Goal: Task Accomplishment & Management: Manage account settings

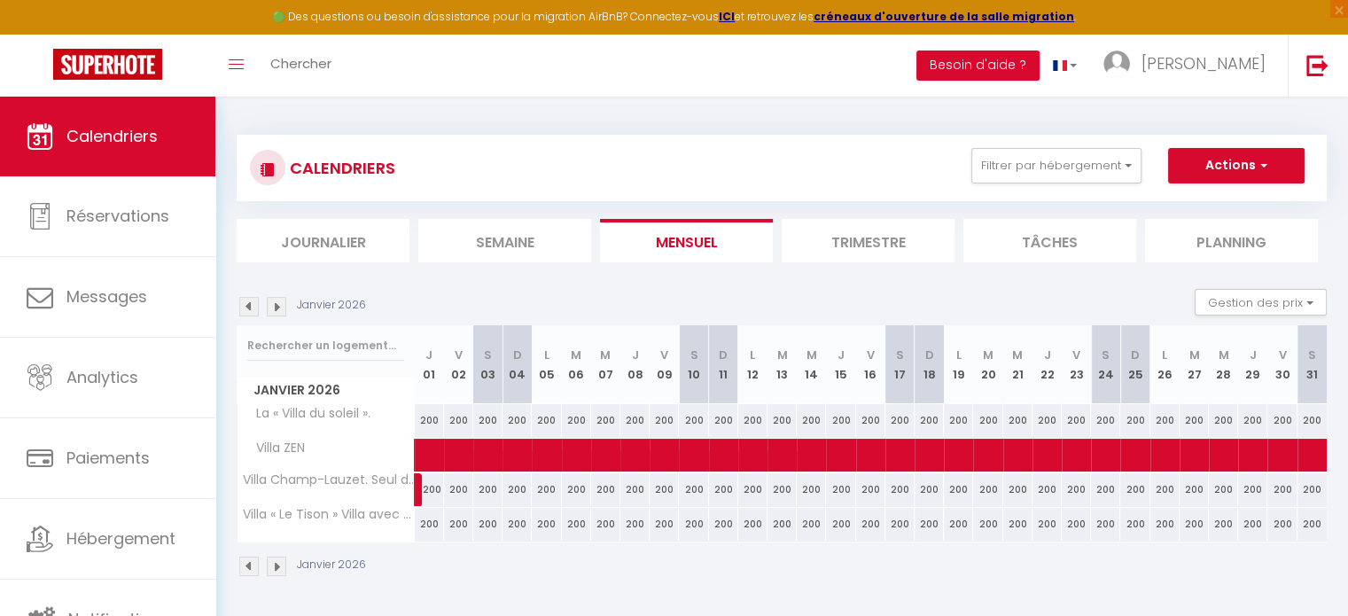
click at [252, 305] on img at bounding box center [248, 306] width 19 height 19
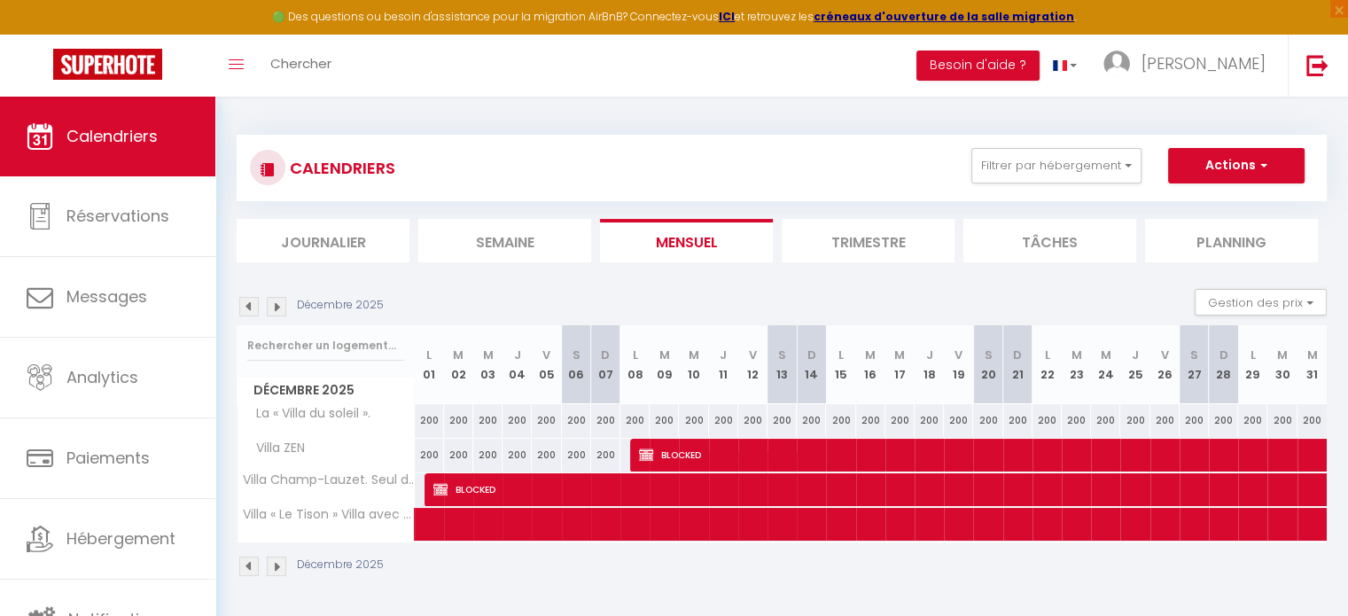
click at [247, 308] on img at bounding box center [248, 306] width 19 height 19
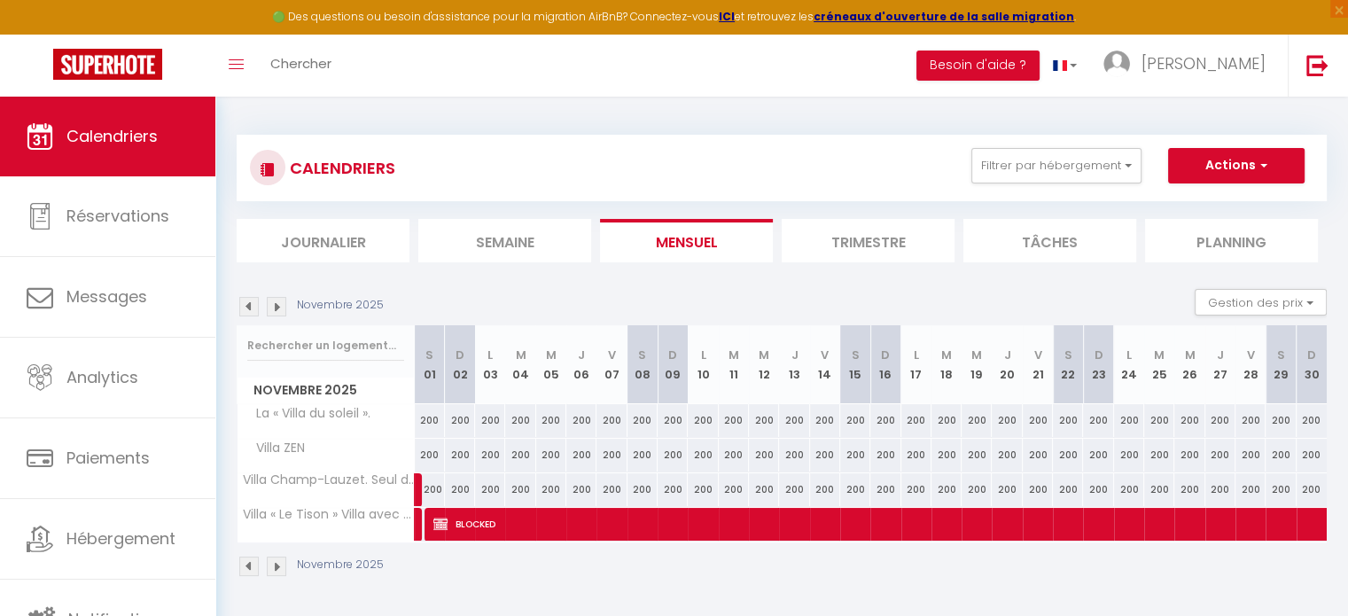
click at [247, 308] on img at bounding box center [248, 306] width 19 height 19
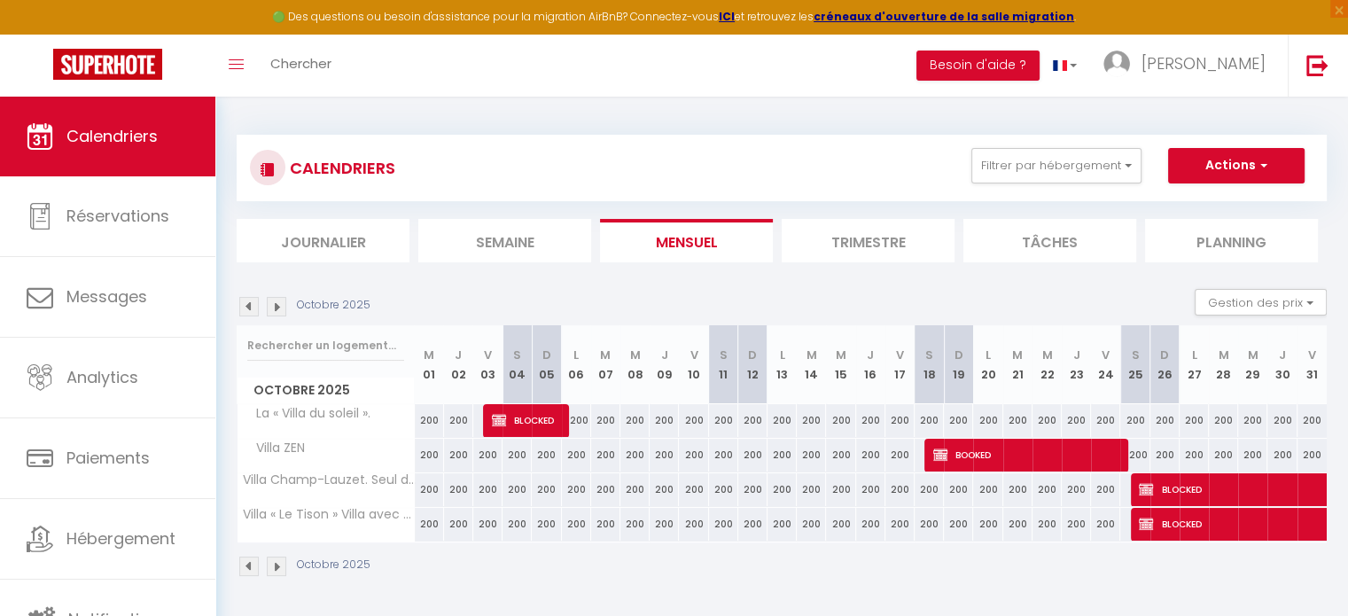
click at [247, 308] on img at bounding box center [248, 306] width 19 height 19
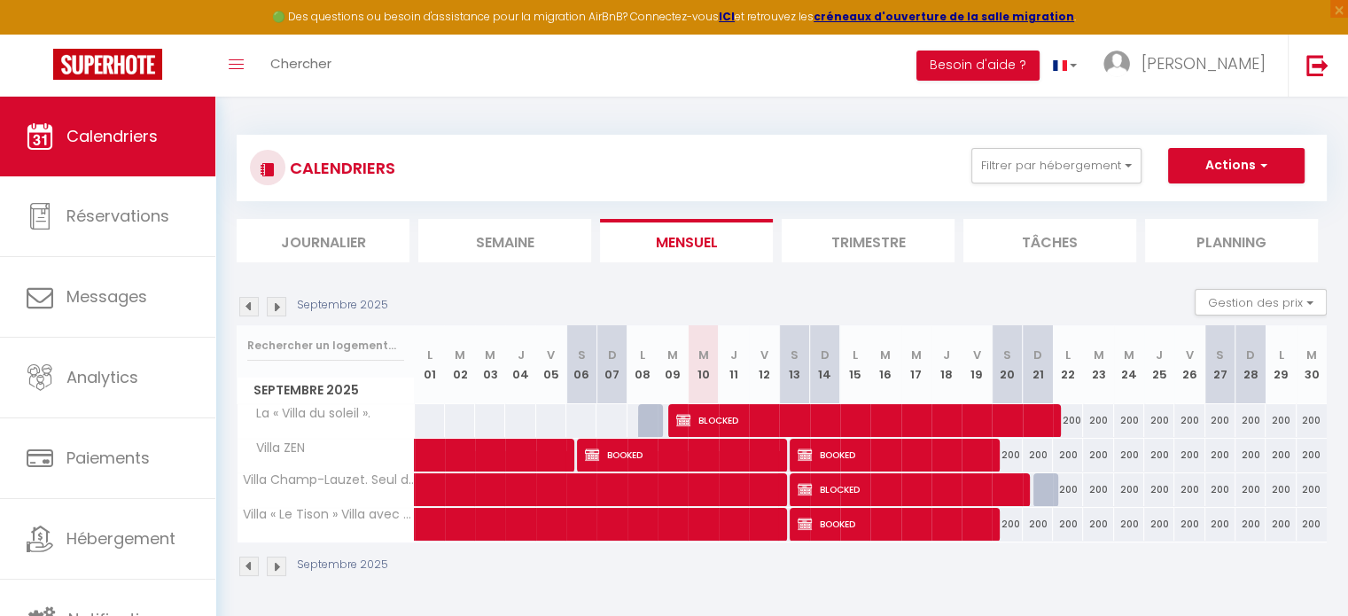
click at [273, 569] on img at bounding box center [276, 566] width 19 height 19
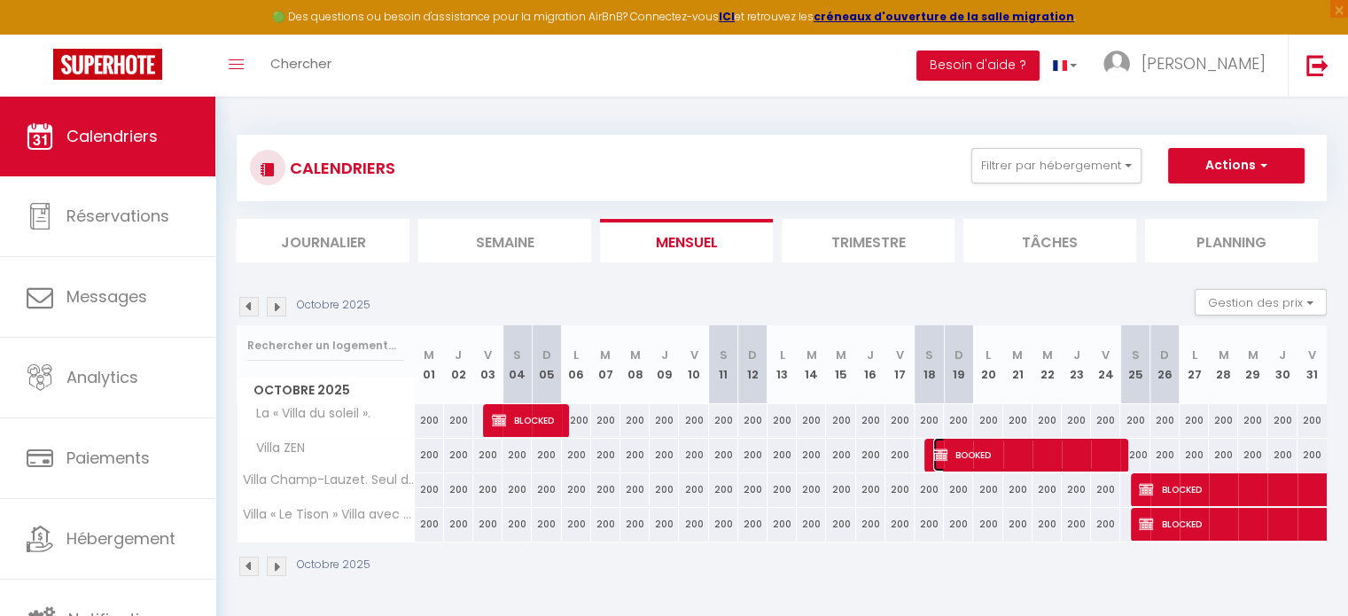
click at [1045, 453] on span "BOOKED" at bounding box center [1025, 455] width 185 height 34
select select "OK"
select select "KO"
select select "0"
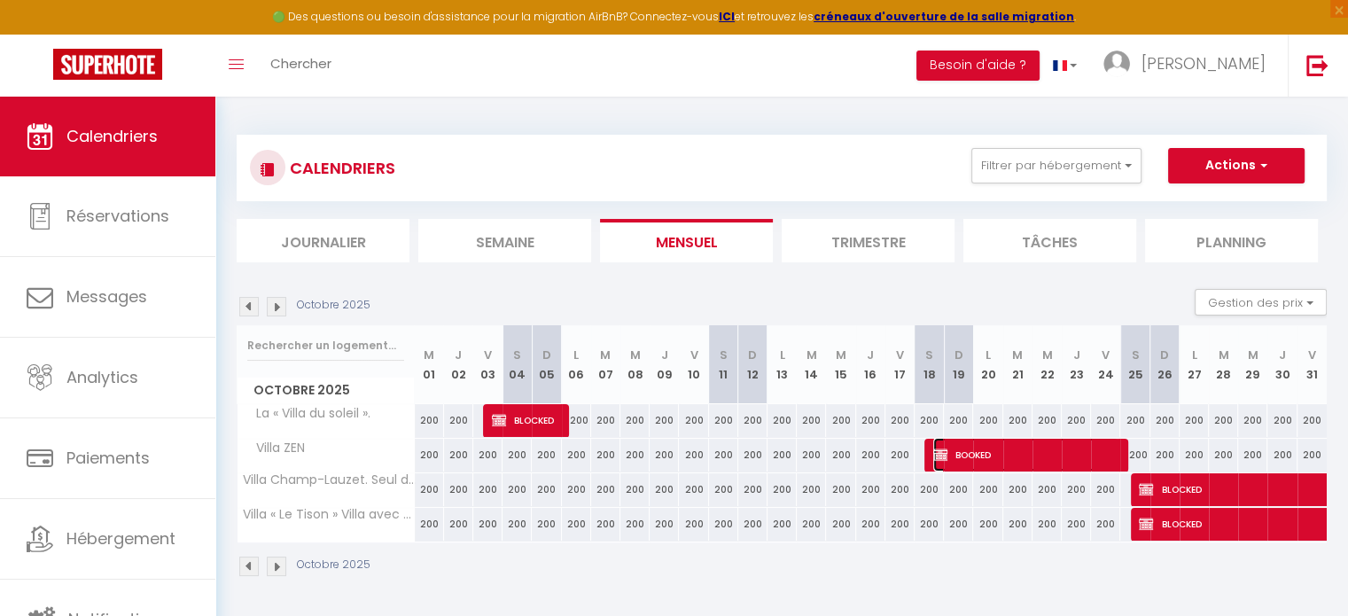
select select "1"
select select
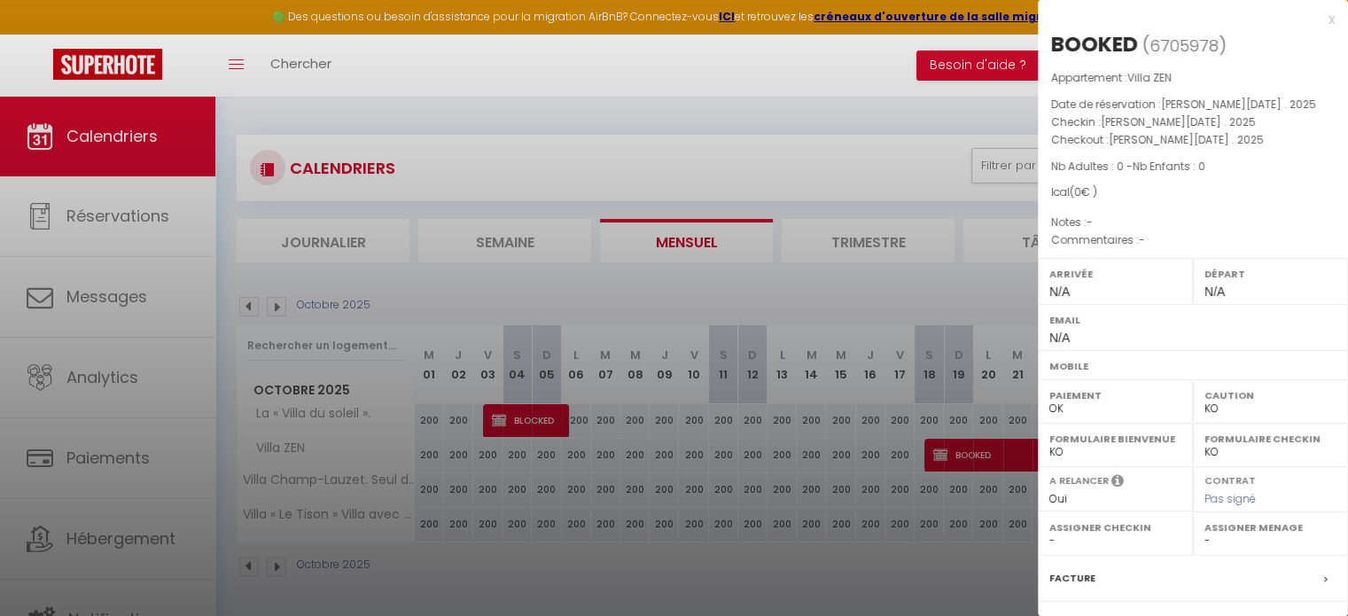
click at [910, 292] on div at bounding box center [674, 308] width 1348 height 616
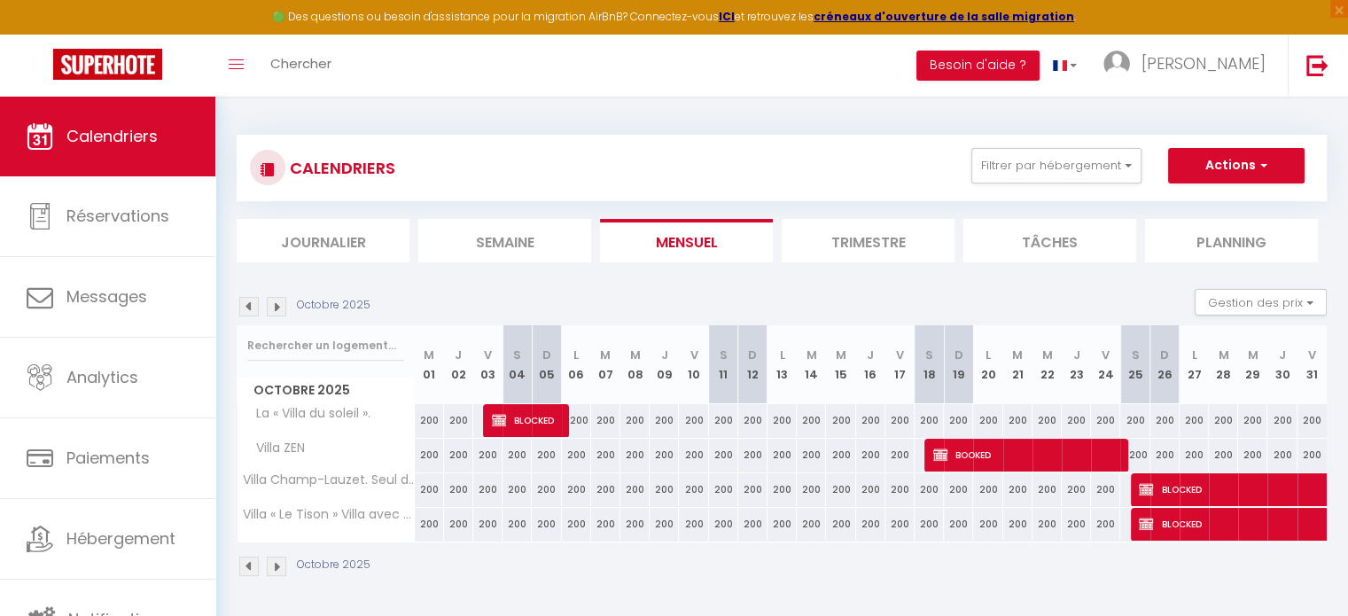
click at [276, 564] on img at bounding box center [276, 566] width 19 height 19
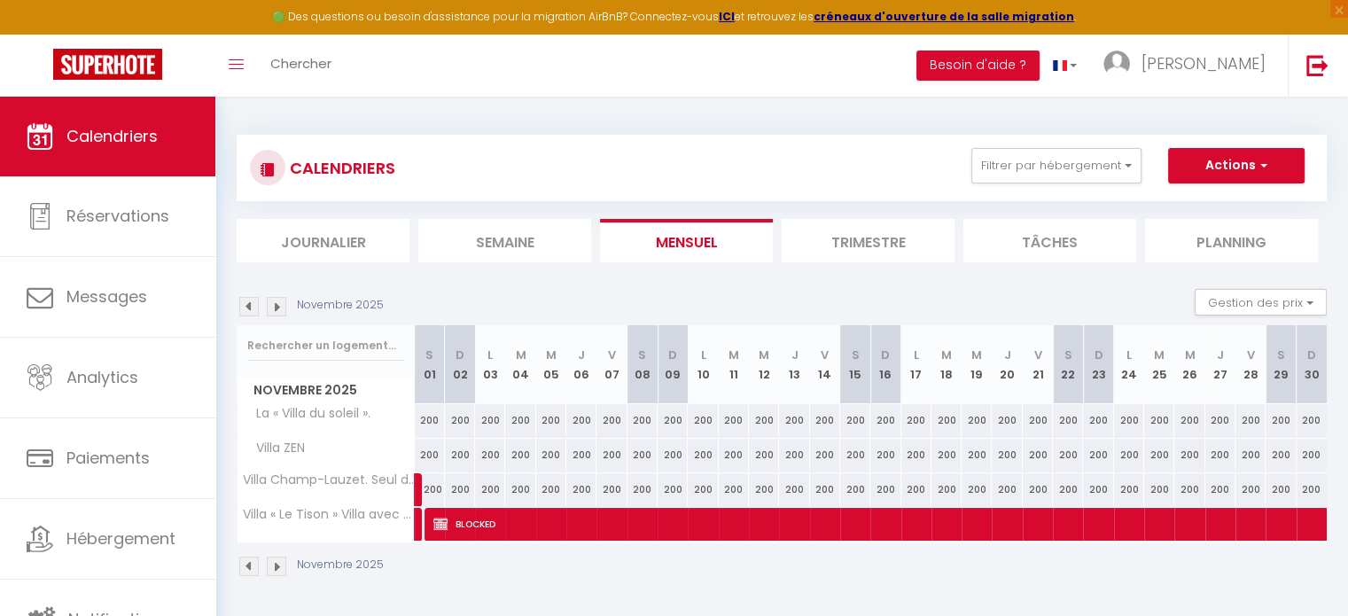
click at [251, 574] on div "Novembre 2025" at bounding box center [782, 568] width 1090 height 52
click at [281, 306] on img at bounding box center [276, 306] width 19 height 19
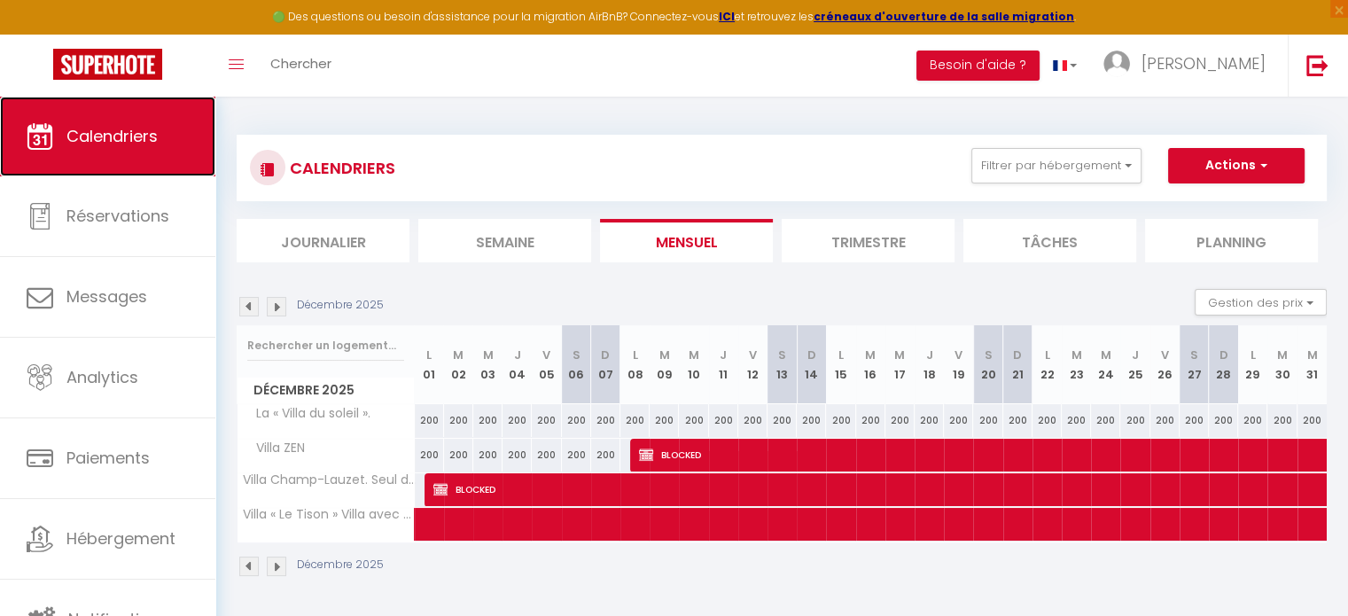
click at [0, 158] on link "Calendriers" at bounding box center [107, 137] width 215 height 80
click at [247, 300] on img at bounding box center [248, 306] width 19 height 19
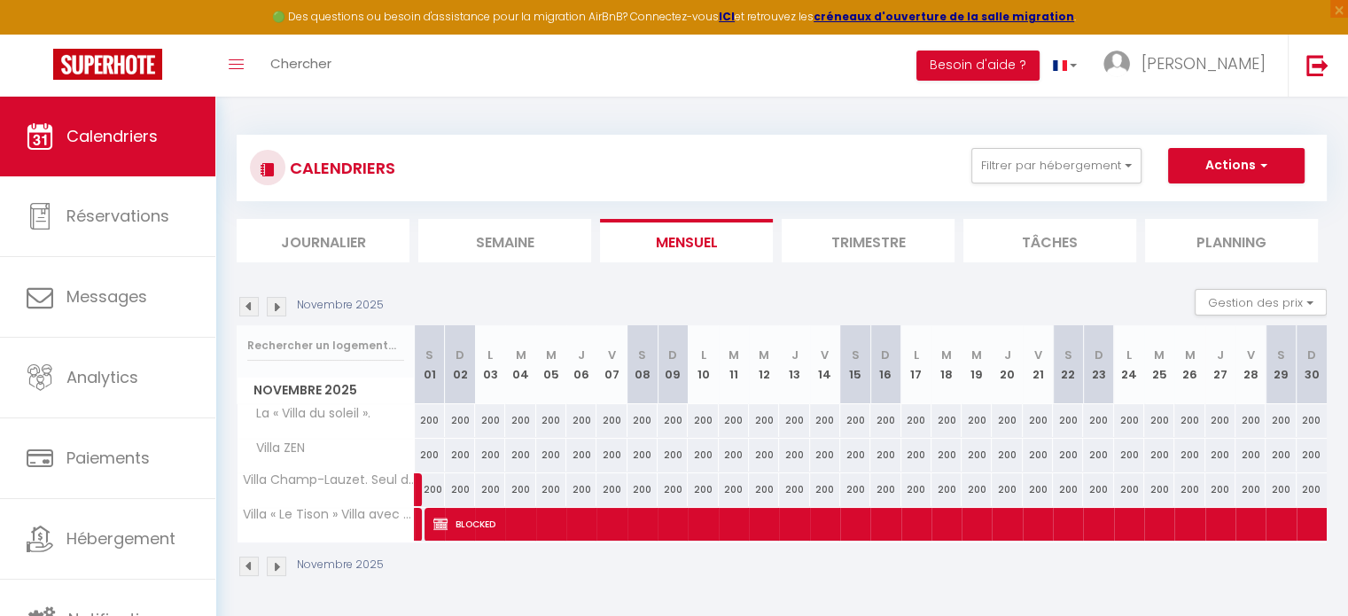
click at [247, 300] on img at bounding box center [248, 306] width 19 height 19
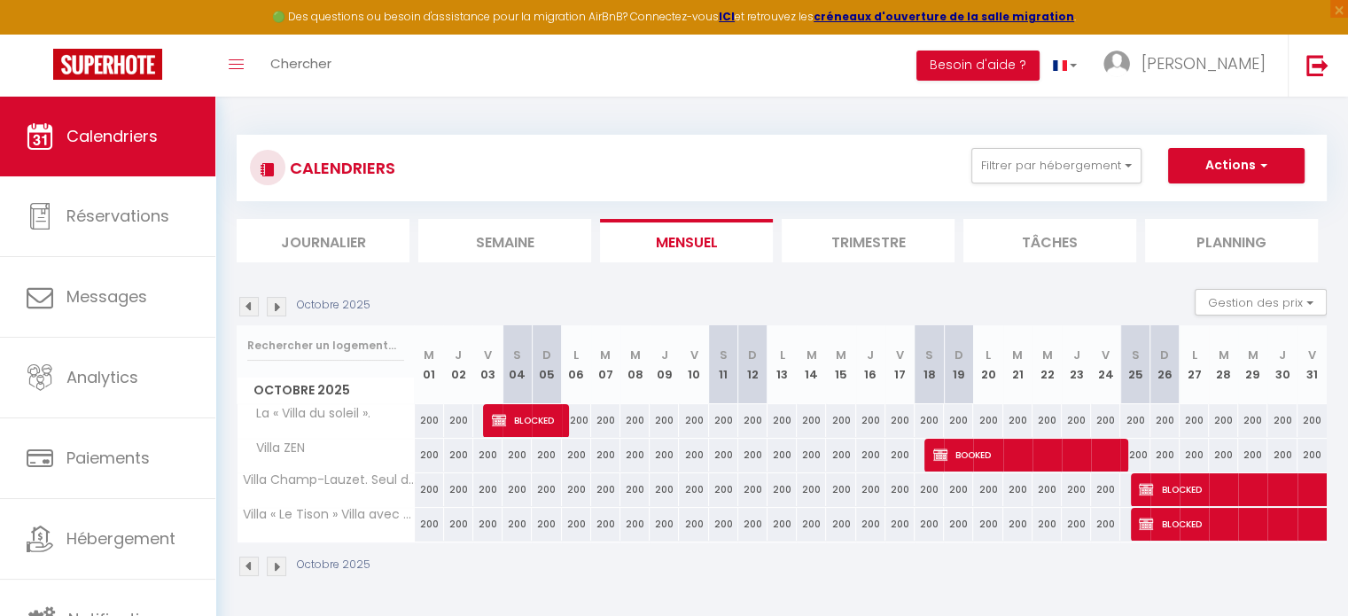
click at [478, 129] on div "CALENDRIERS Filtrer par hébergement Tous La « Villa du soleil ». Villa ZEN Vill…" at bounding box center [782, 356] width 1090 height 477
click at [276, 304] on img at bounding box center [276, 306] width 19 height 19
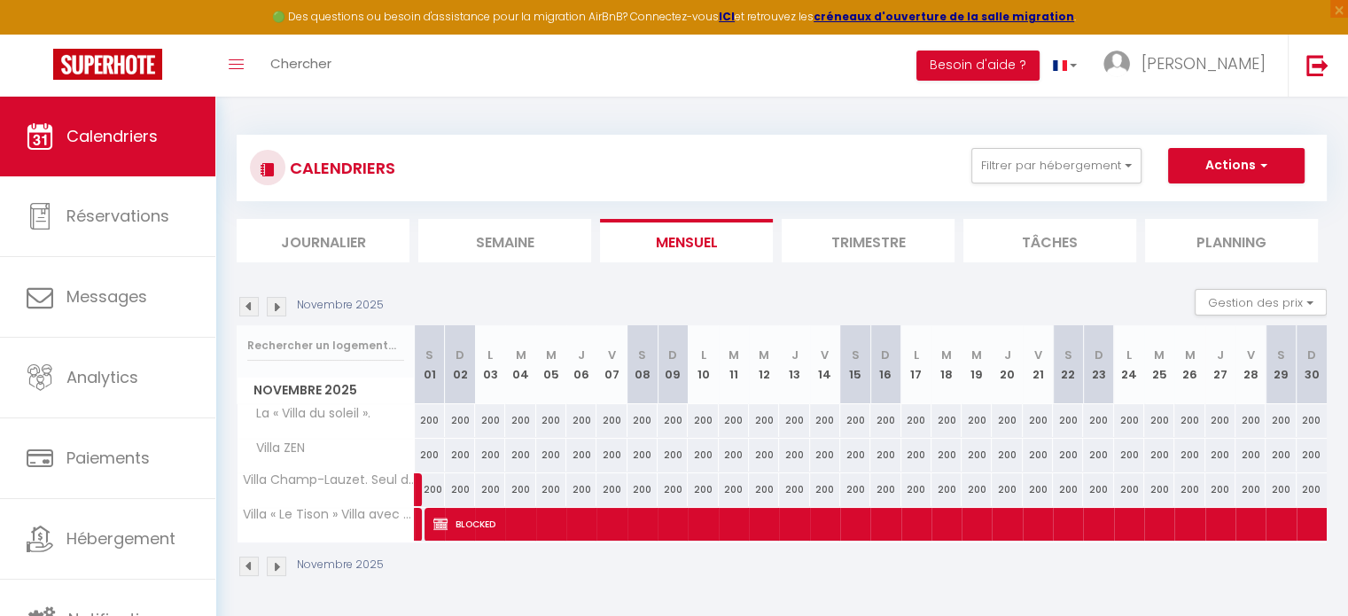
click at [276, 304] on img at bounding box center [276, 306] width 19 height 19
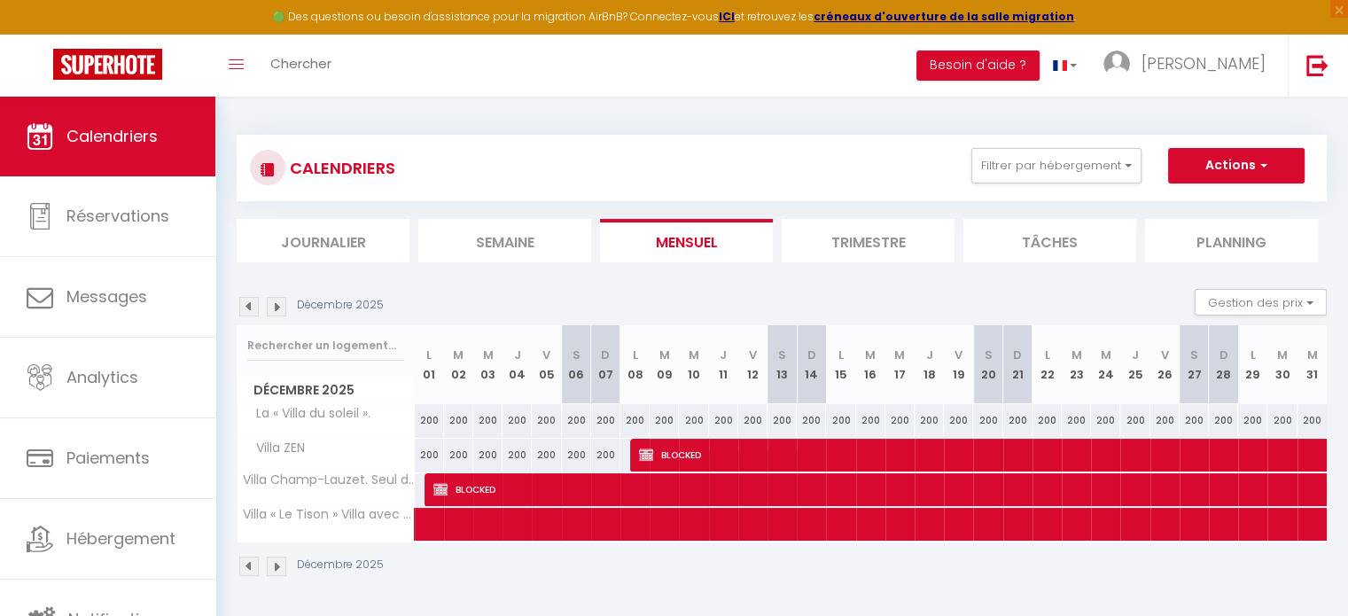
click at [276, 304] on img at bounding box center [276, 306] width 19 height 19
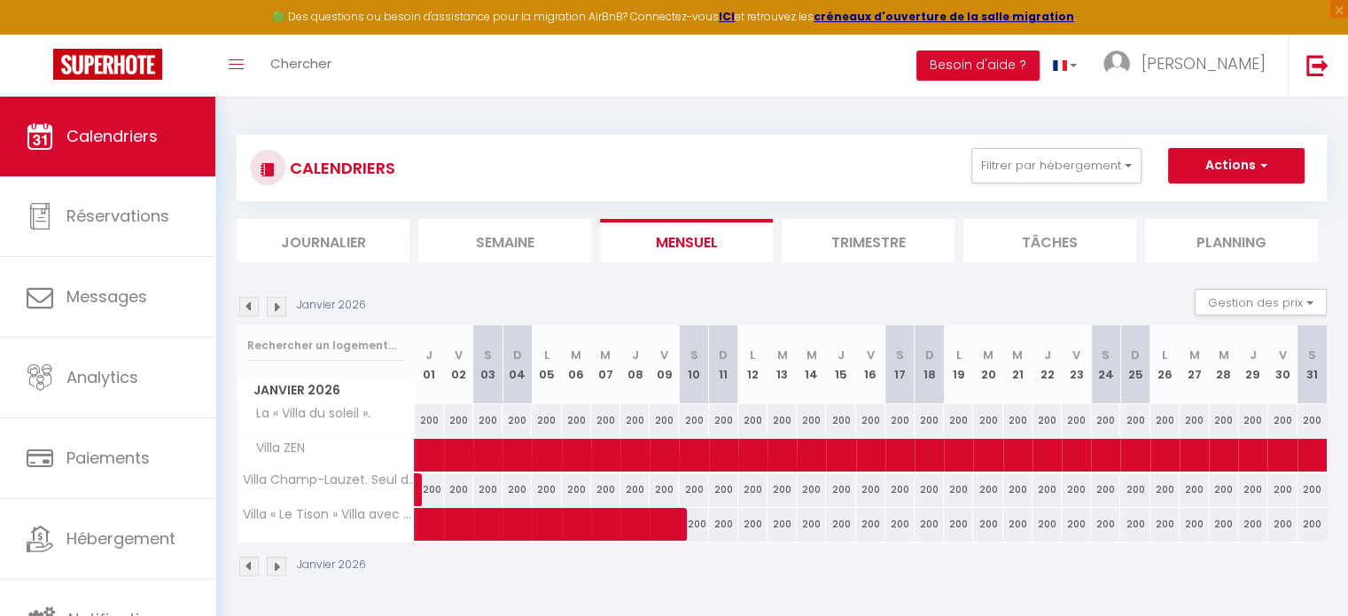
click at [276, 304] on img at bounding box center [276, 306] width 19 height 19
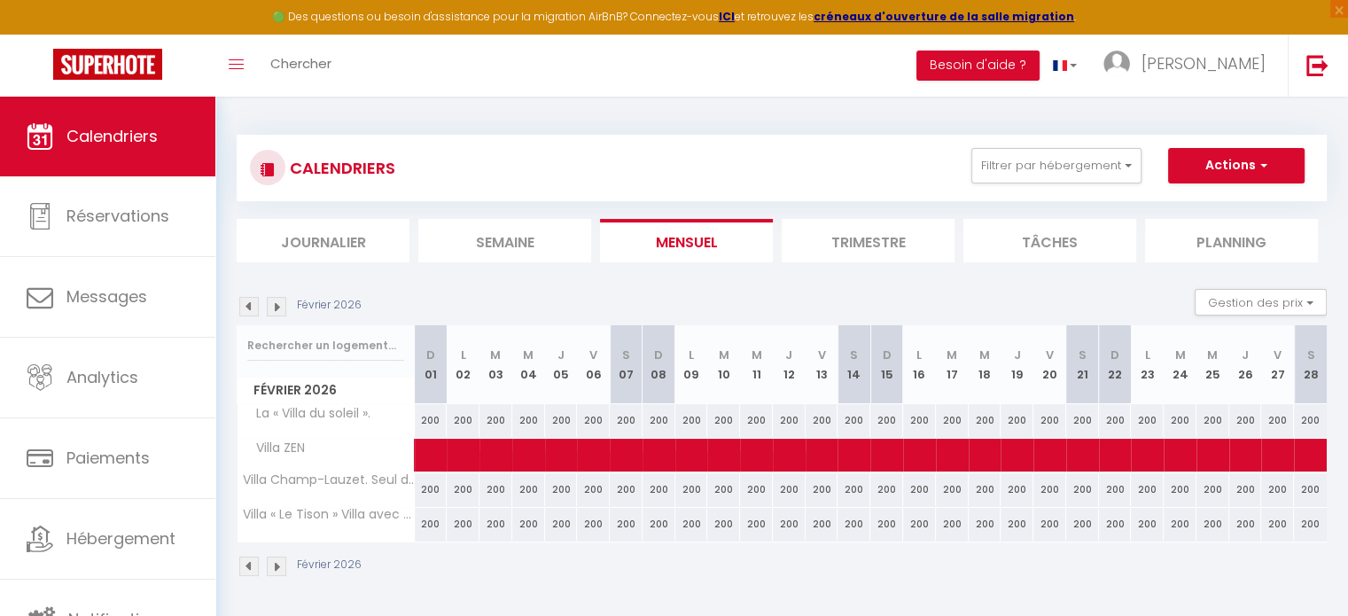
click at [276, 304] on img at bounding box center [276, 306] width 19 height 19
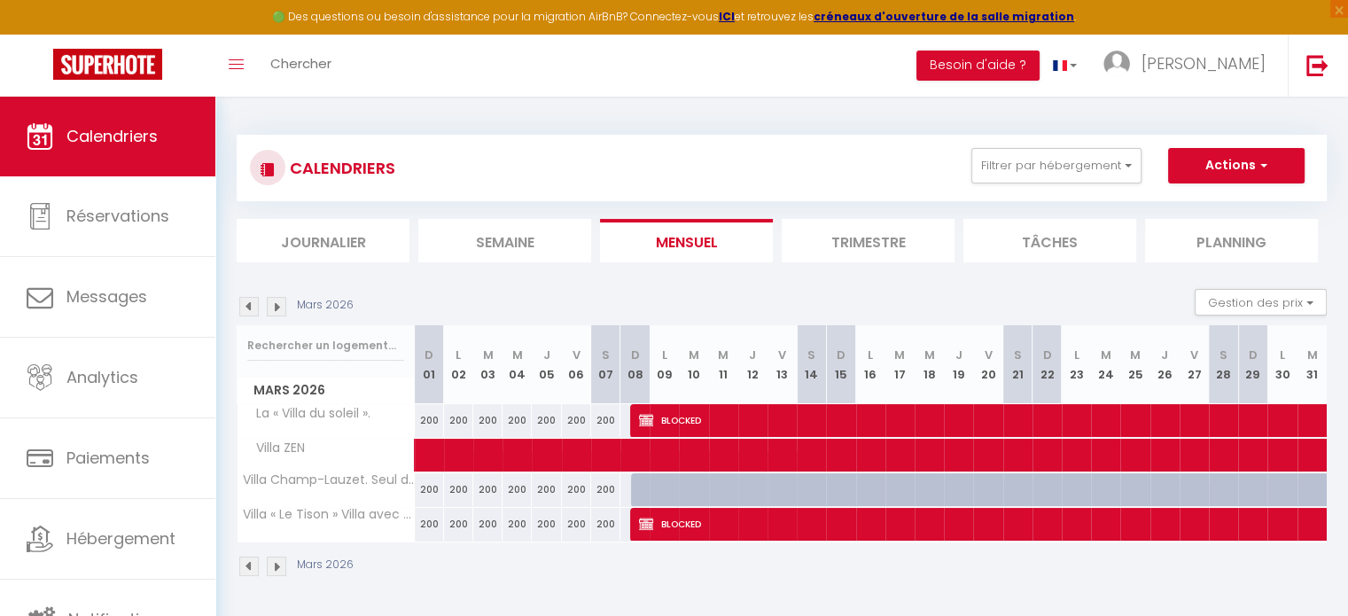
click at [276, 304] on img at bounding box center [276, 306] width 19 height 19
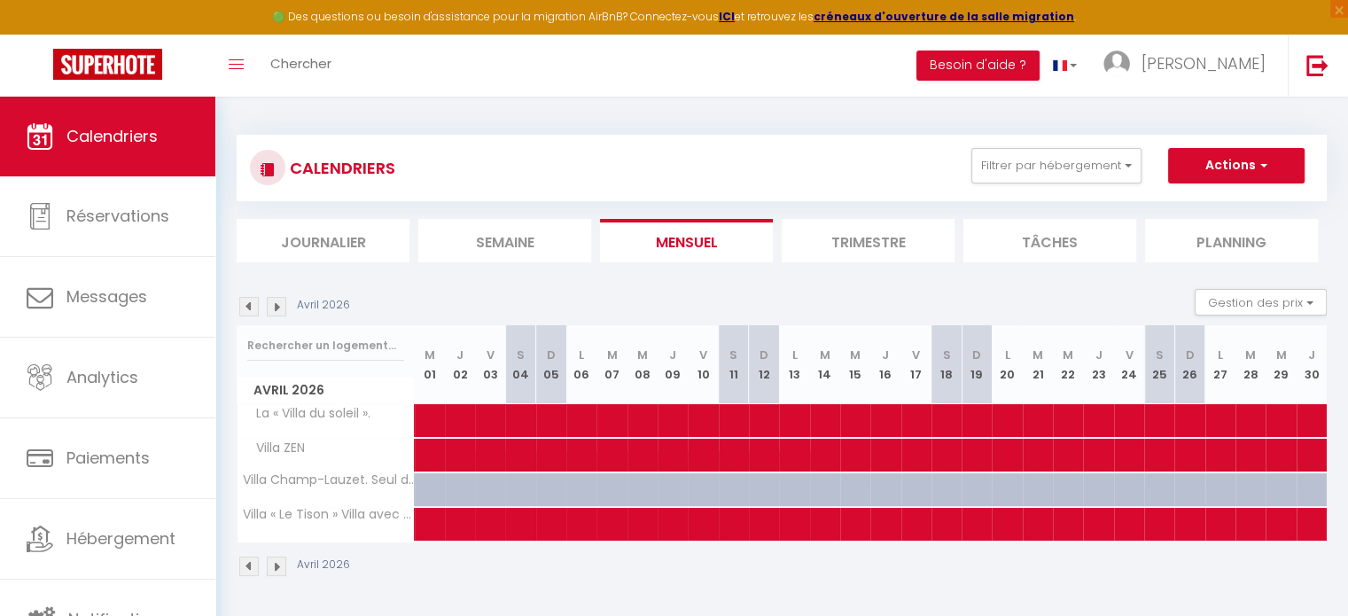
click at [276, 304] on img at bounding box center [276, 306] width 19 height 19
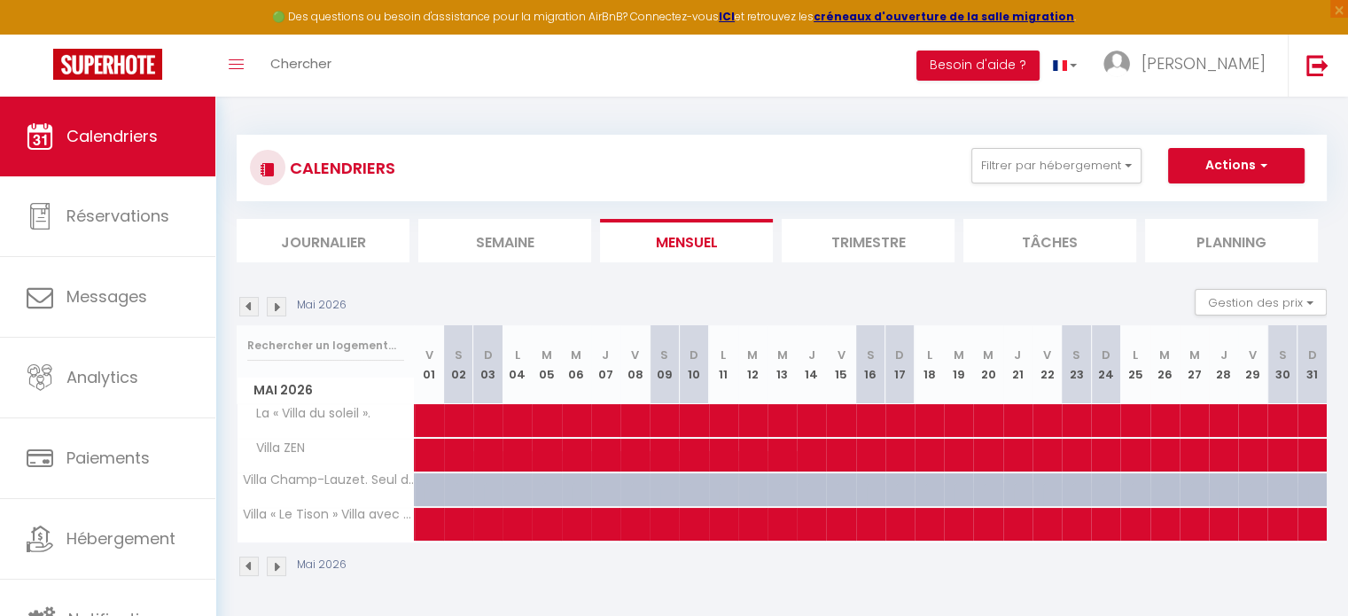
click at [249, 299] on img at bounding box center [248, 306] width 19 height 19
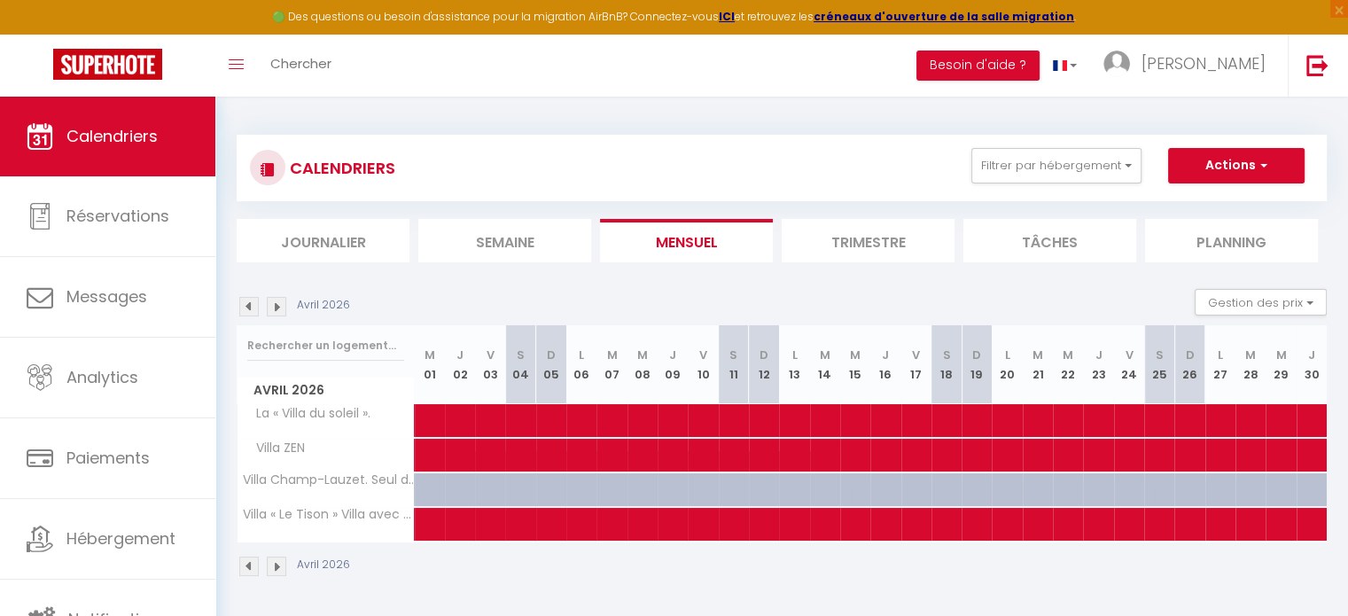
click at [249, 299] on img at bounding box center [248, 306] width 19 height 19
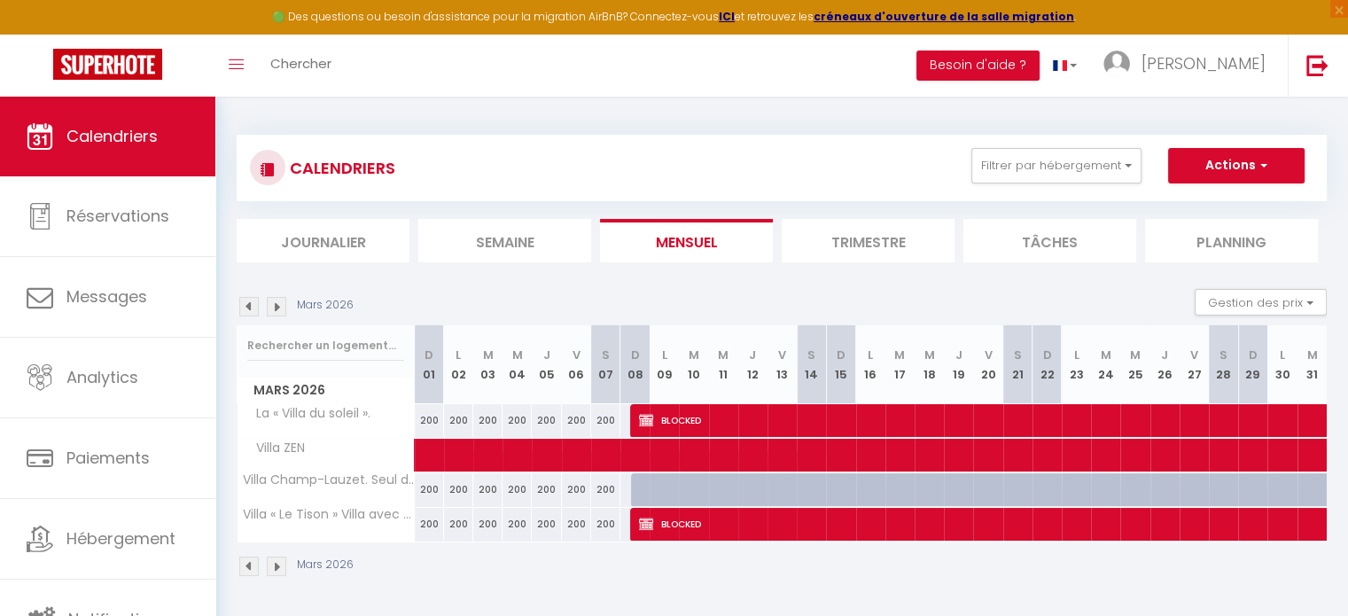
click at [249, 299] on img at bounding box center [248, 306] width 19 height 19
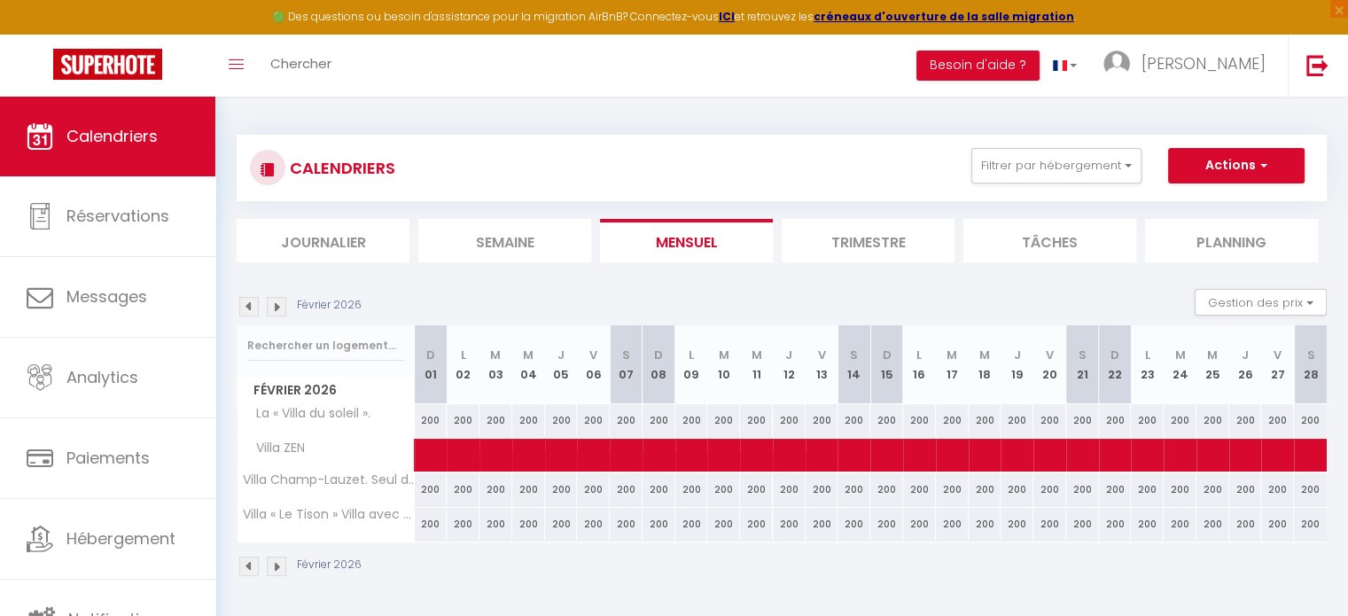
click at [249, 299] on img at bounding box center [248, 306] width 19 height 19
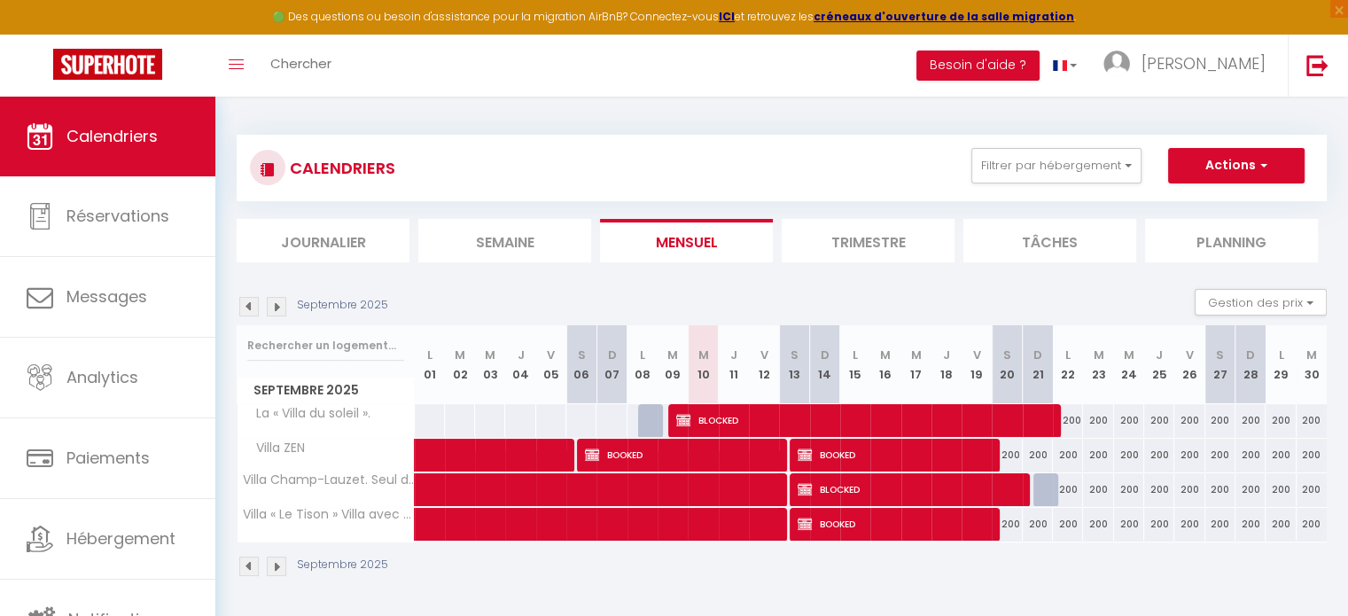
click at [1162, 423] on div "200" at bounding box center [1159, 420] width 30 height 33
type input "200"
type input "Jeu 25 Septembre 2025"
type input "Ven 26 Septembre 2025"
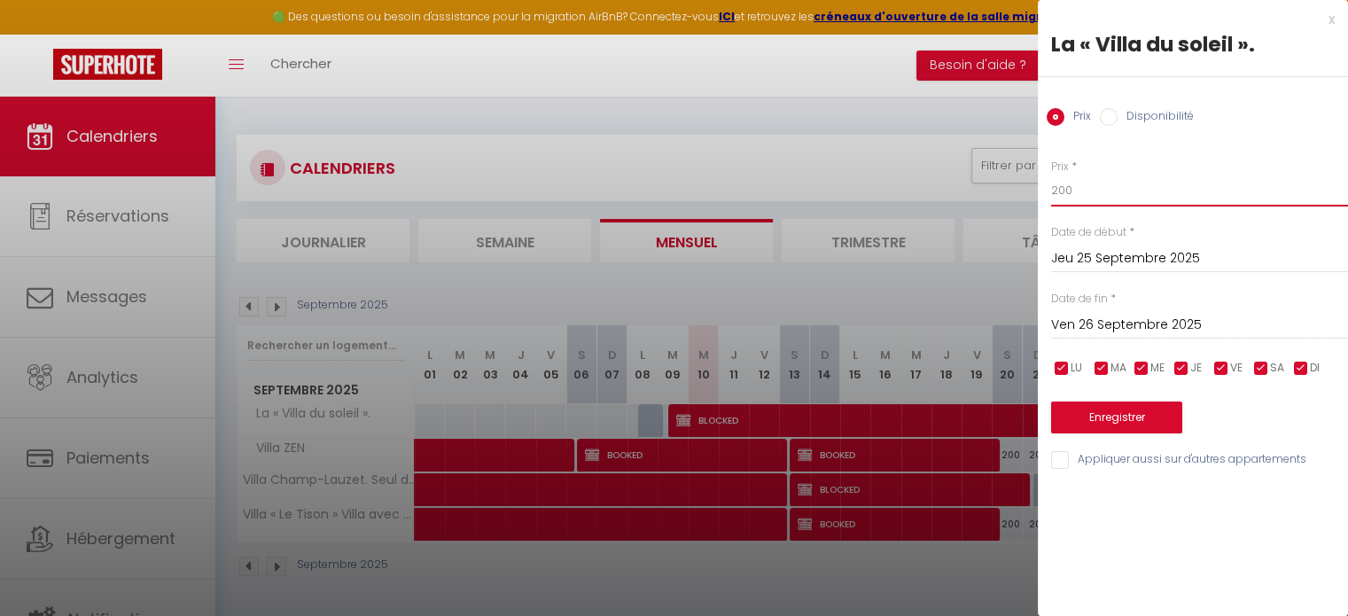
click at [1078, 188] on input "200" at bounding box center [1199, 191] width 297 height 32
type input "2"
type input "150"
click at [973, 114] on div at bounding box center [674, 308] width 1348 height 616
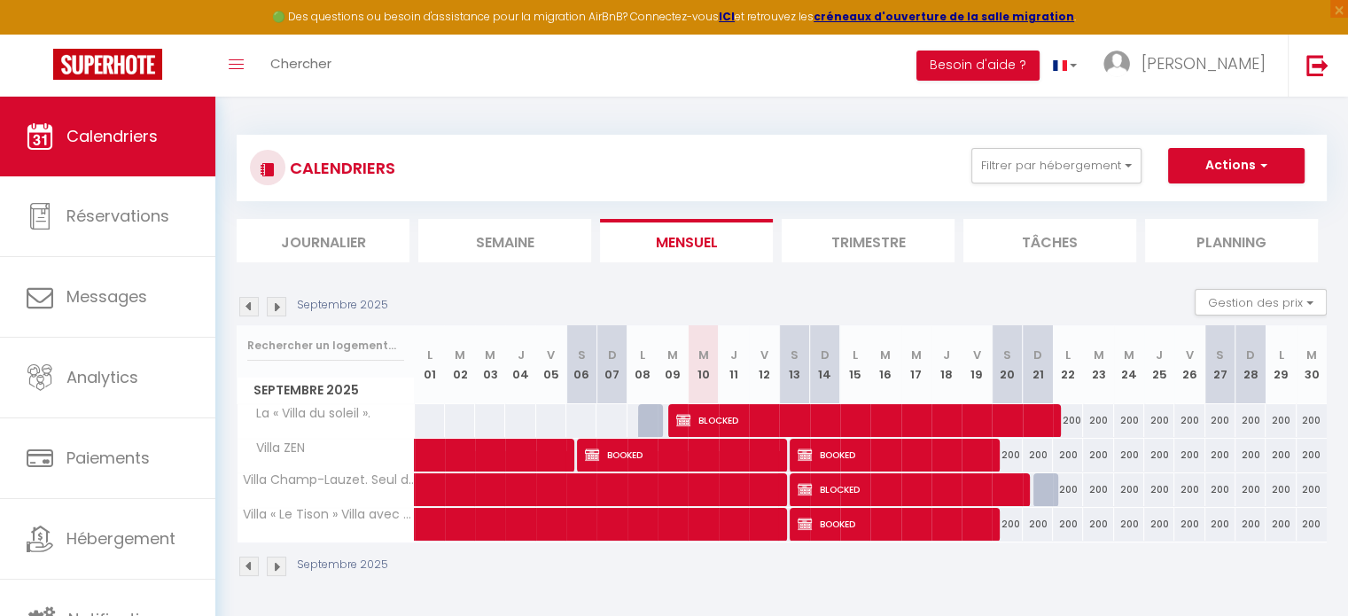
click at [276, 304] on img at bounding box center [276, 306] width 19 height 19
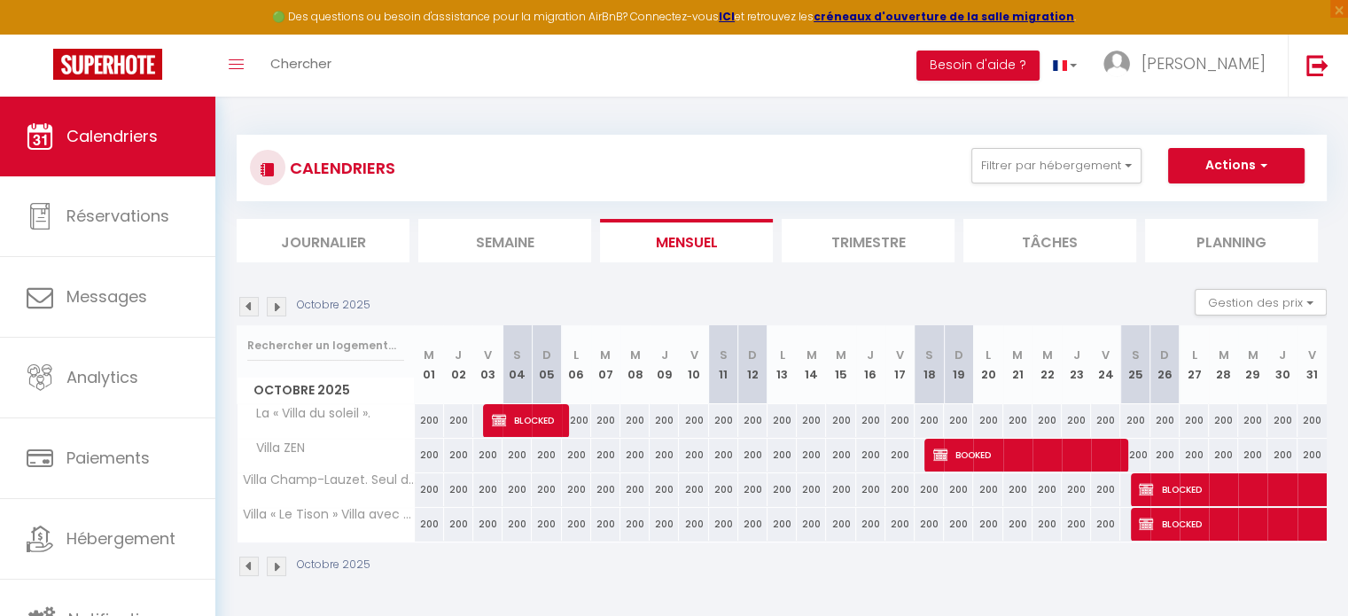
click at [276, 304] on img at bounding box center [276, 306] width 19 height 19
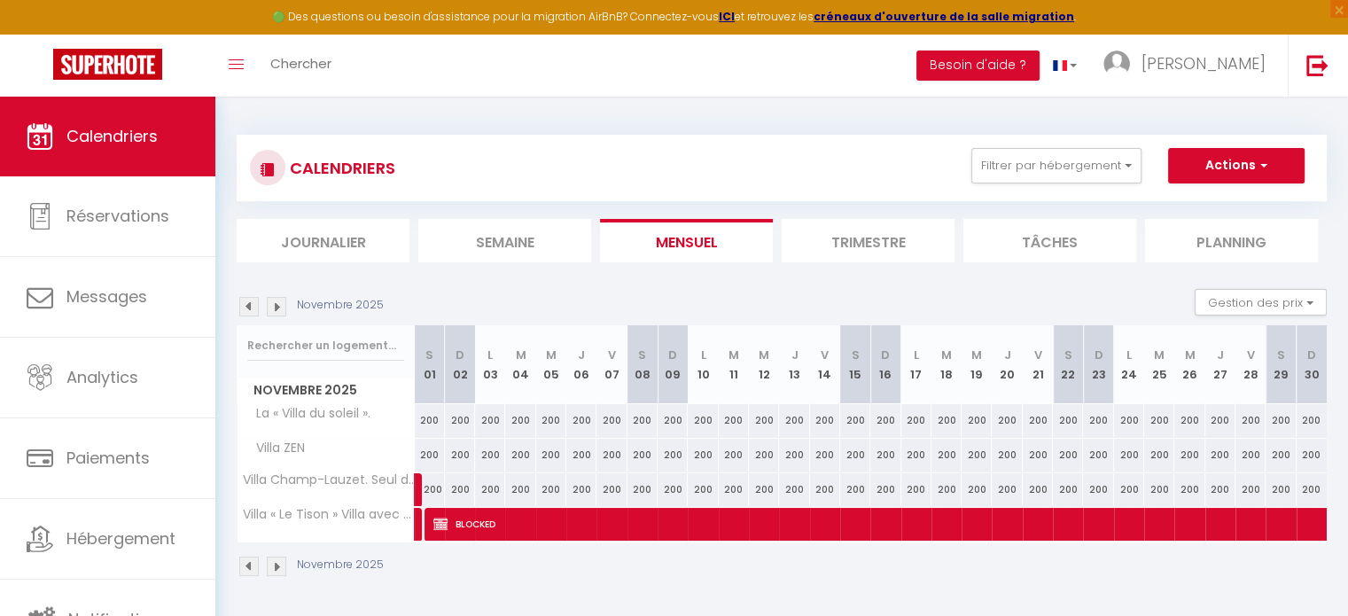
click at [276, 304] on img at bounding box center [276, 306] width 19 height 19
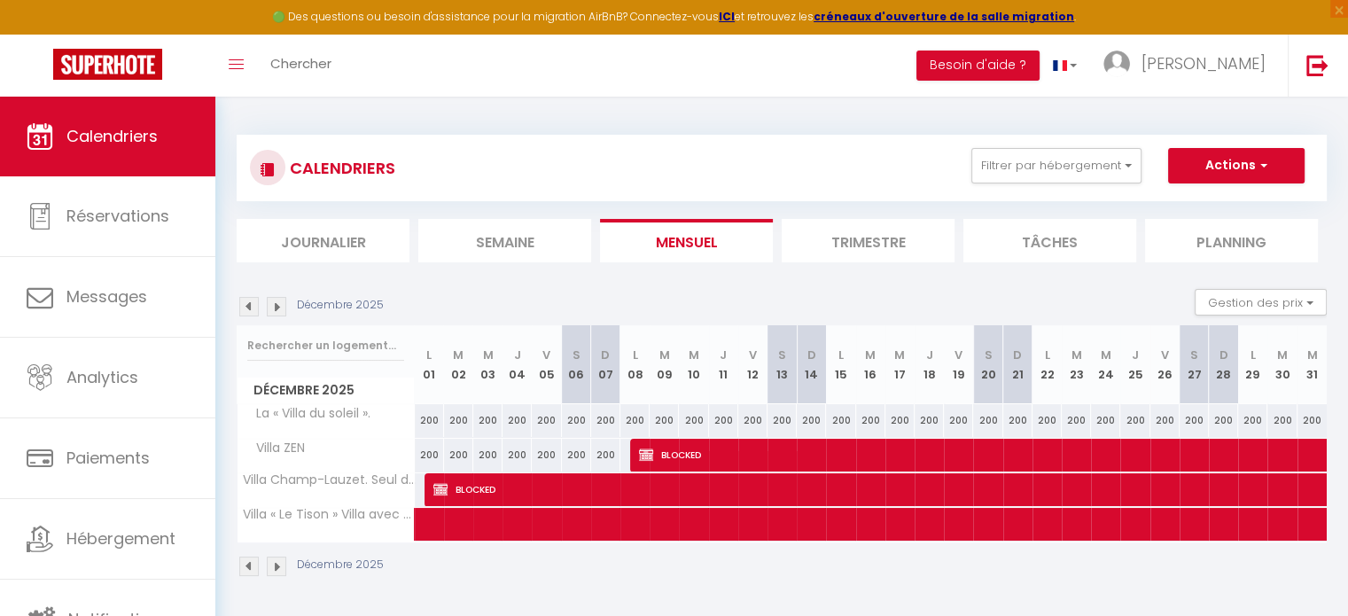
click at [276, 304] on img at bounding box center [276, 306] width 19 height 19
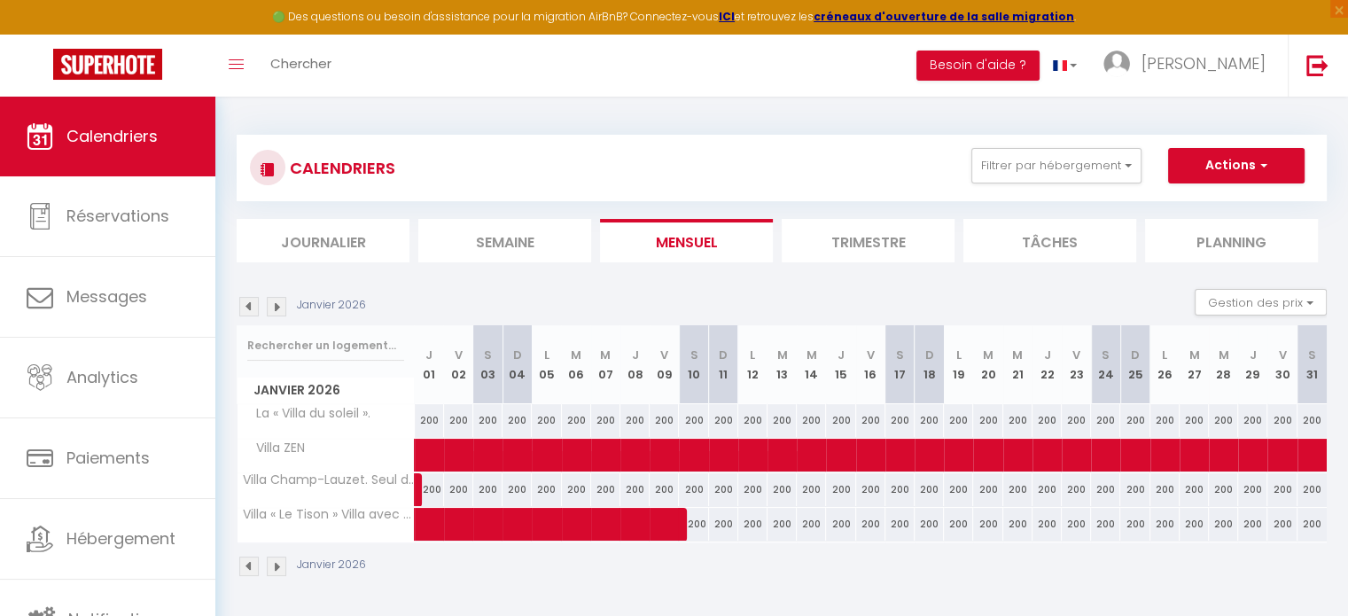
click at [276, 304] on img at bounding box center [276, 306] width 19 height 19
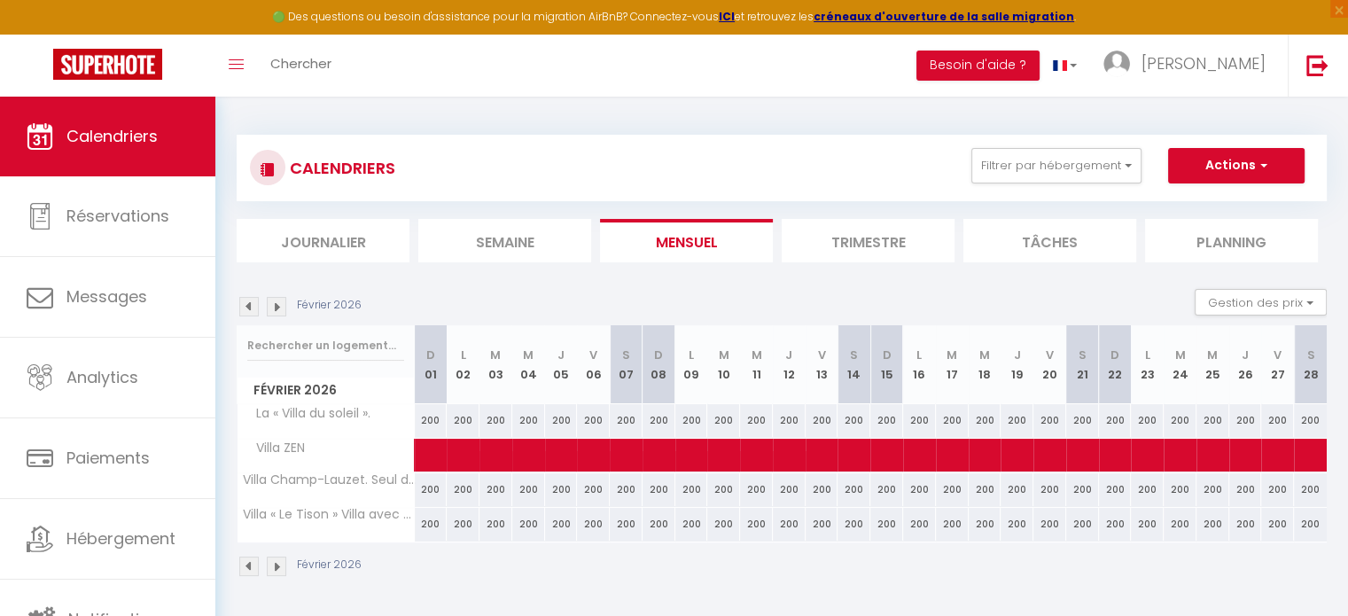
click at [276, 304] on img at bounding box center [276, 306] width 19 height 19
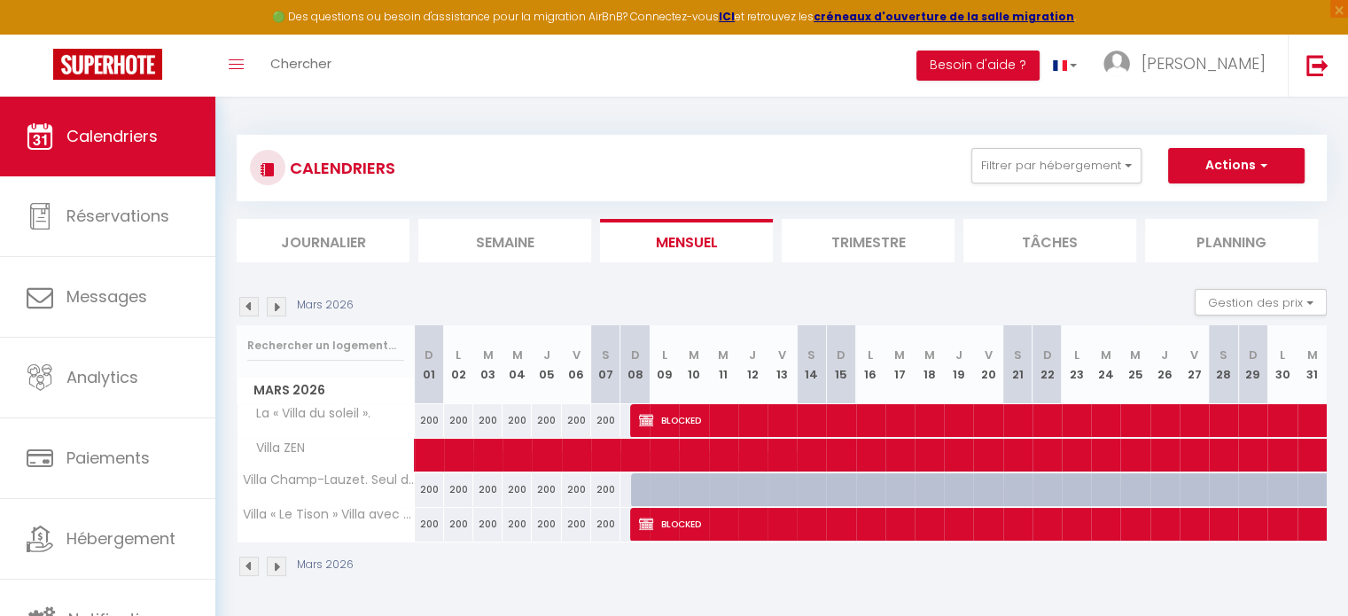
click at [276, 304] on img at bounding box center [276, 306] width 19 height 19
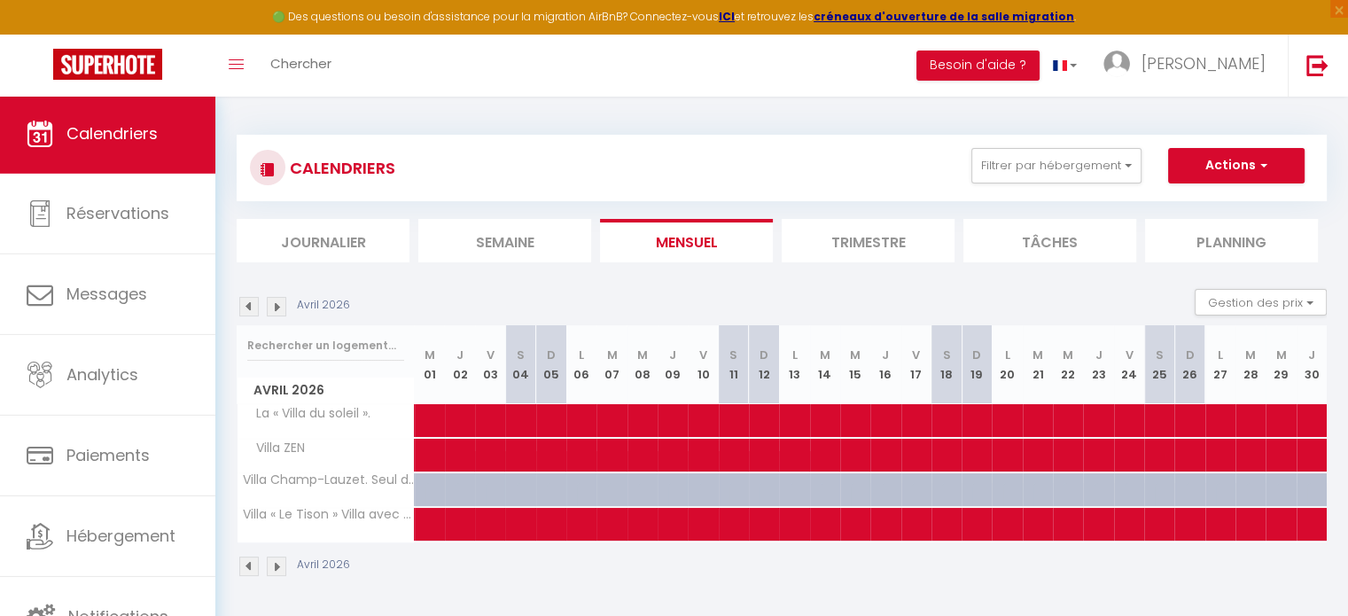
click at [248, 305] on img at bounding box center [248, 306] width 19 height 19
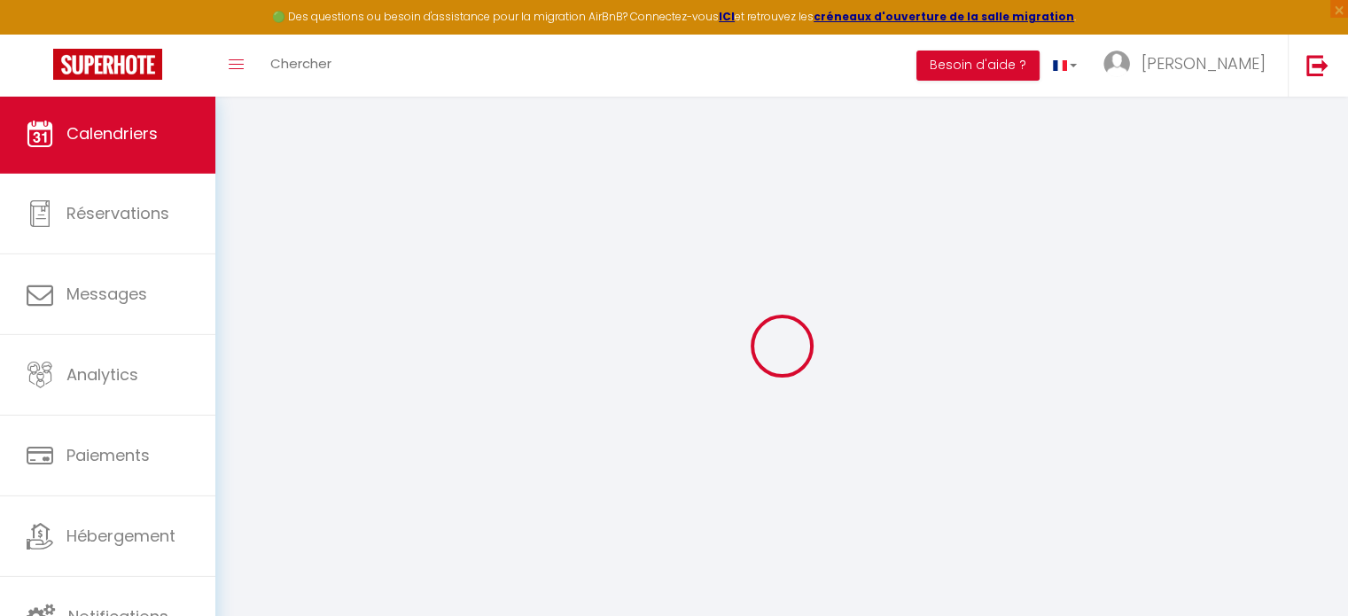
click at [248, 305] on div at bounding box center [782, 346] width 1090 height 456
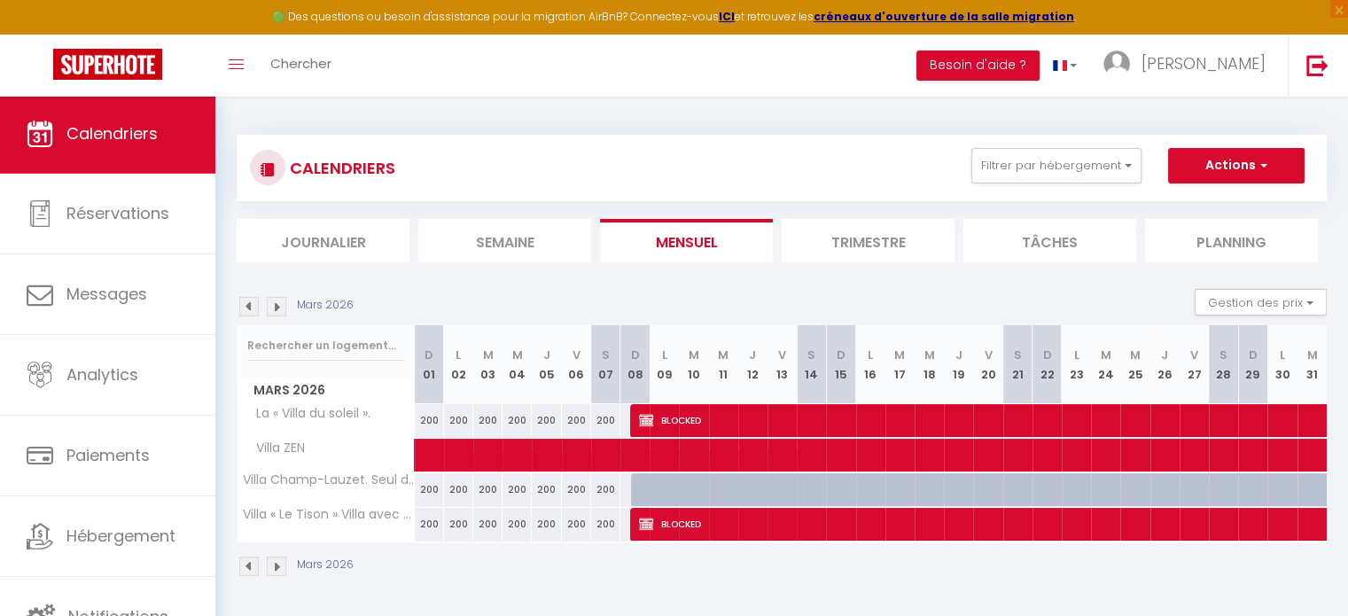
click at [248, 305] on img at bounding box center [248, 306] width 19 height 19
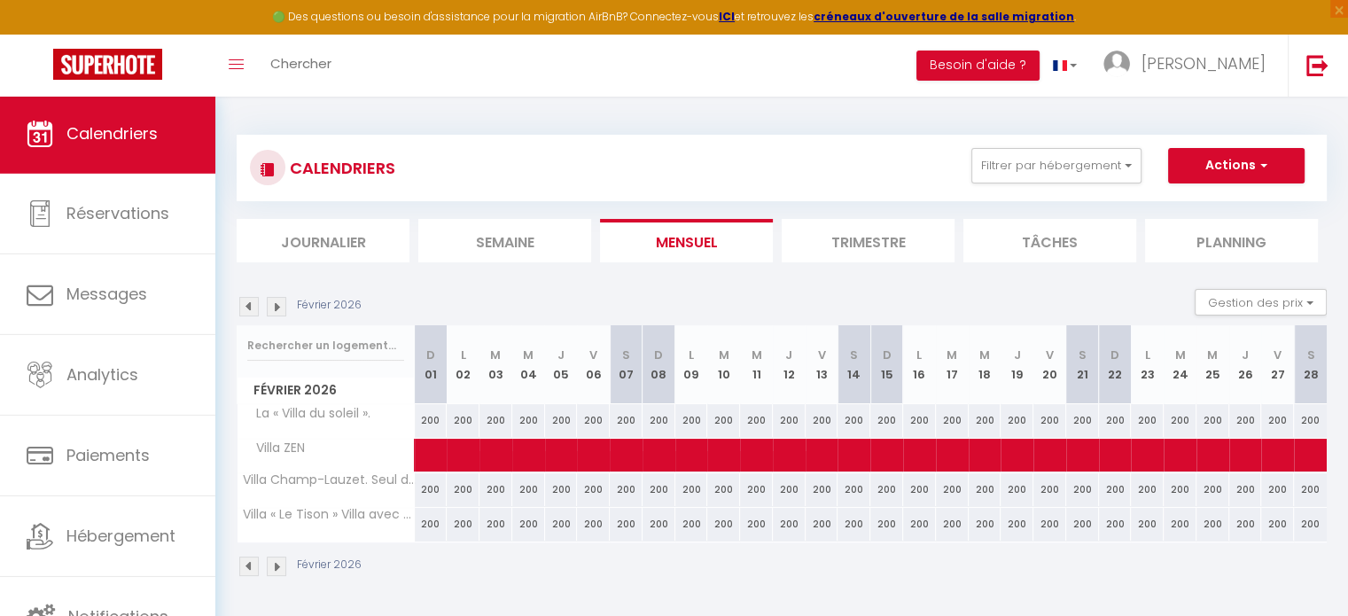
click at [248, 305] on img at bounding box center [248, 306] width 19 height 19
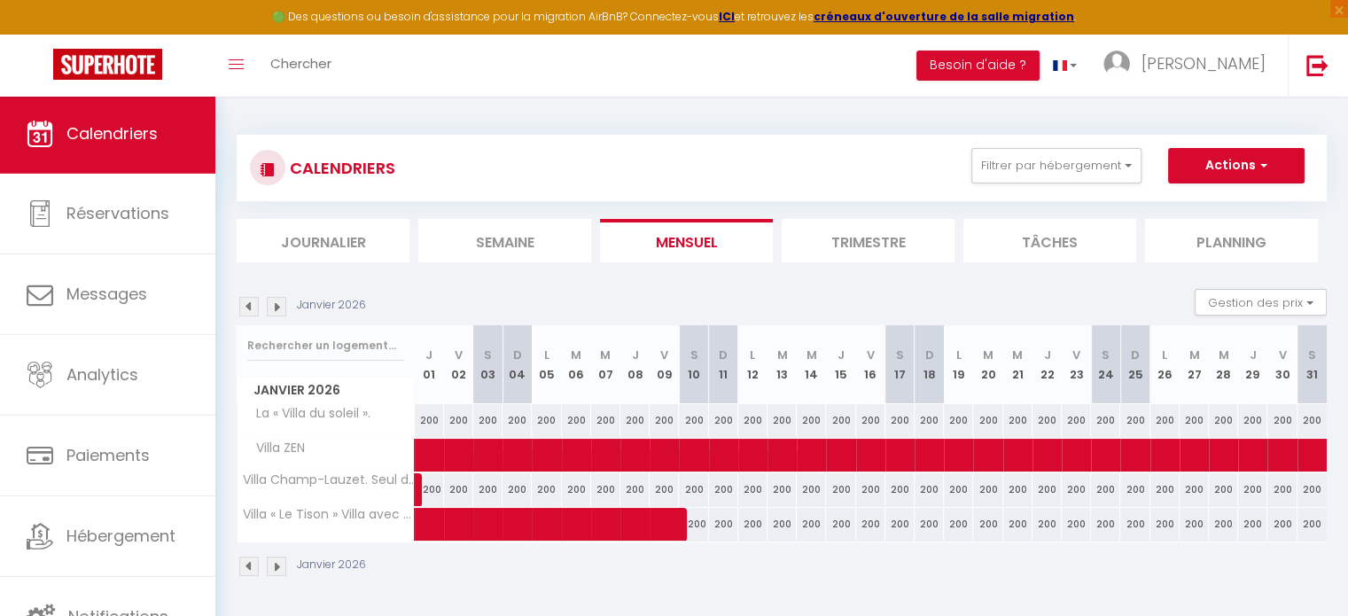
click at [248, 305] on img at bounding box center [248, 306] width 19 height 19
